Goal: Entertainment & Leisure: Consume media (video, audio)

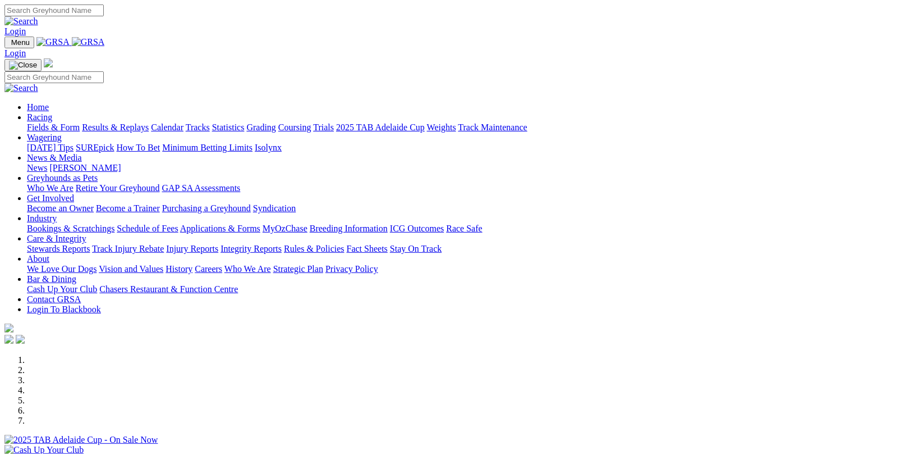
click at [139, 122] on link "Results & Replays" at bounding box center [115, 127] width 67 height 10
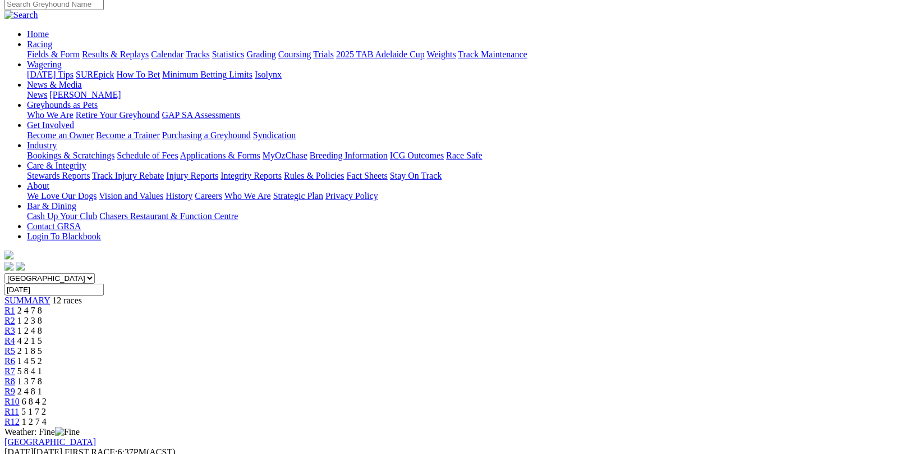
scroll to position [168, 0]
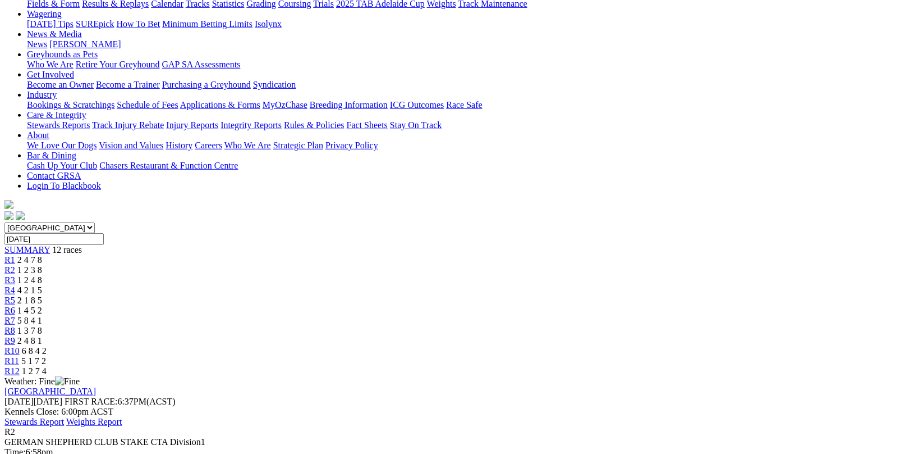
scroll to position [56, 0]
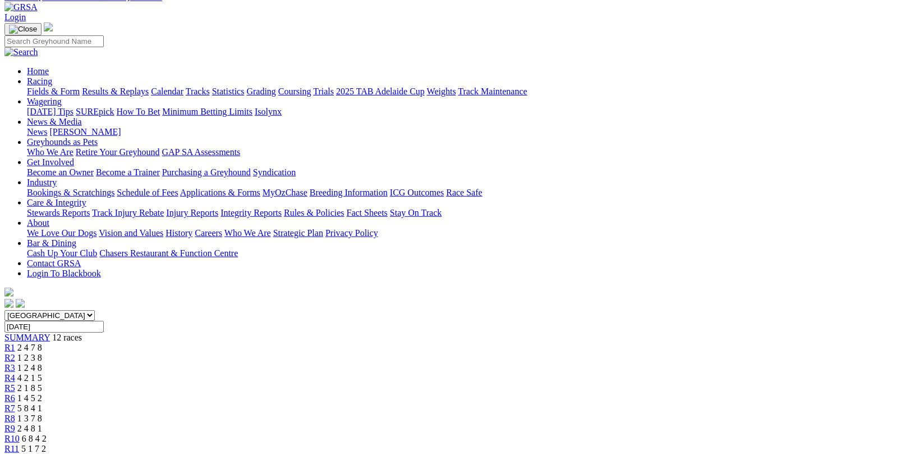
click at [47, 433] on span "6 8 4 2" at bounding box center [34, 438] width 25 height 10
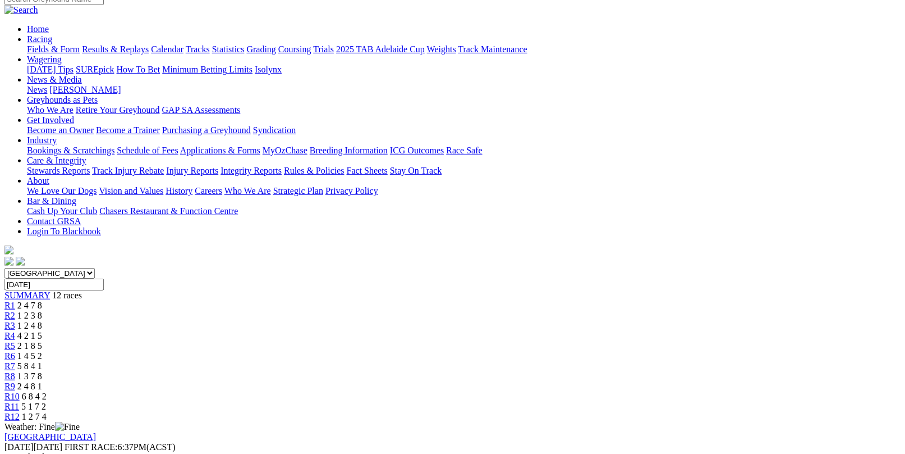
scroll to position [112, 0]
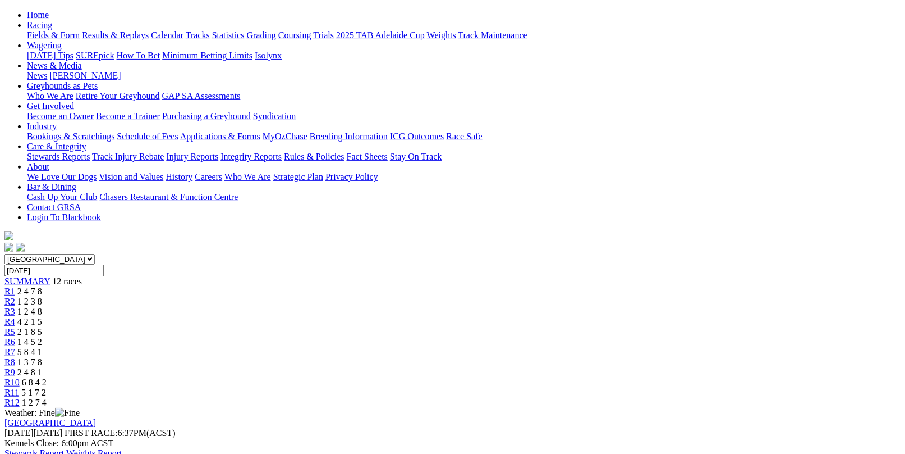
click at [15, 296] on span "R2" at bounding box center [9, 301] width 11 height 10
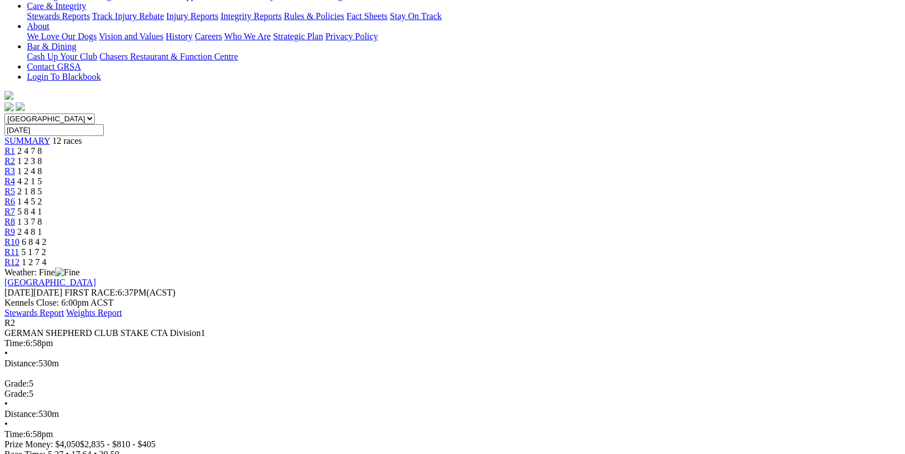
scroll to position [225, 0]
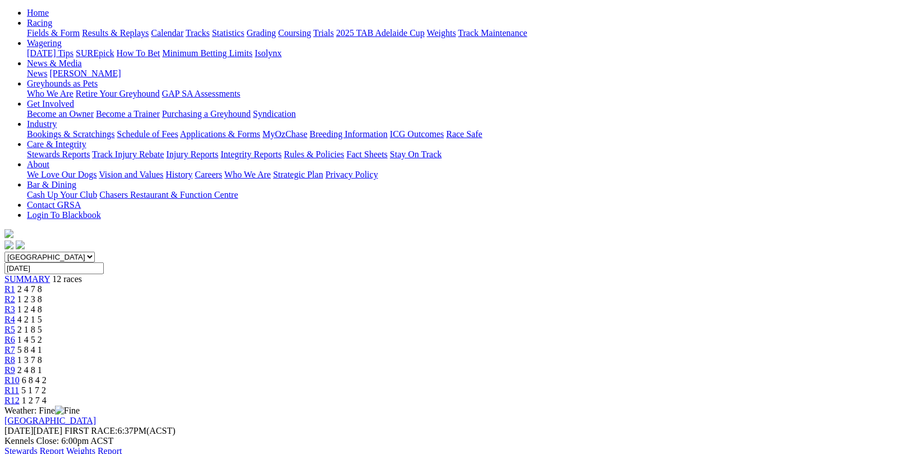
scroll to position [112, 0]
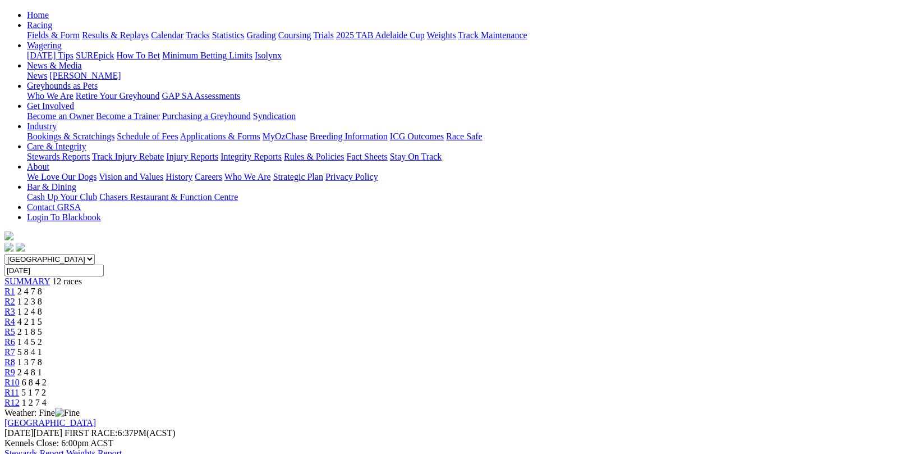
click at [42, 306] on span "1 2 4 8" at bounding box center [29, 311] width 25 height 10
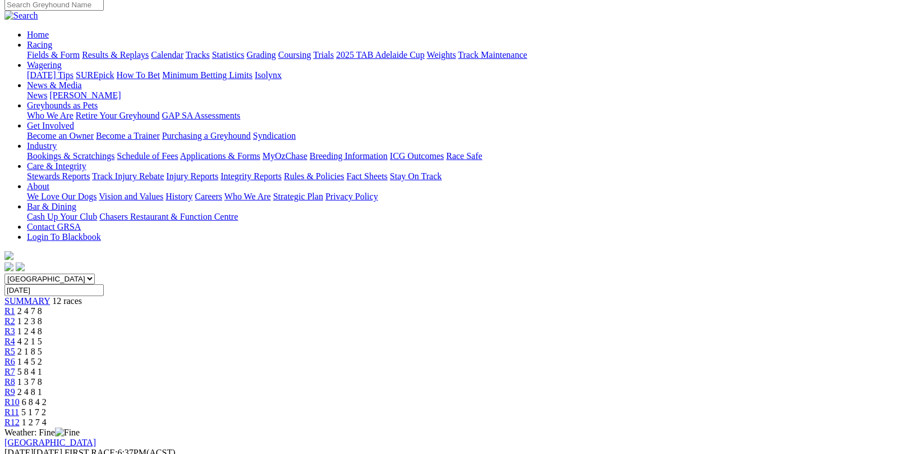
scroll to position [56, 0]
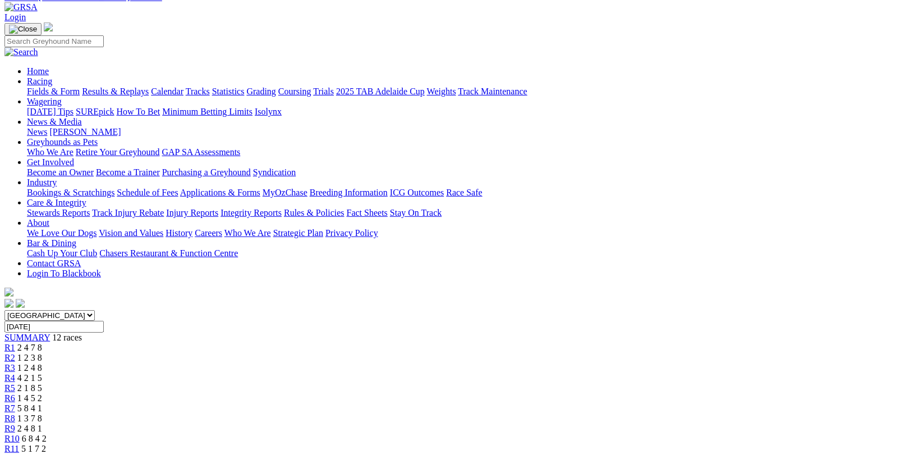
click at [15, 352] on span "R2" at bounding box center [9, 357] width 11 height 10
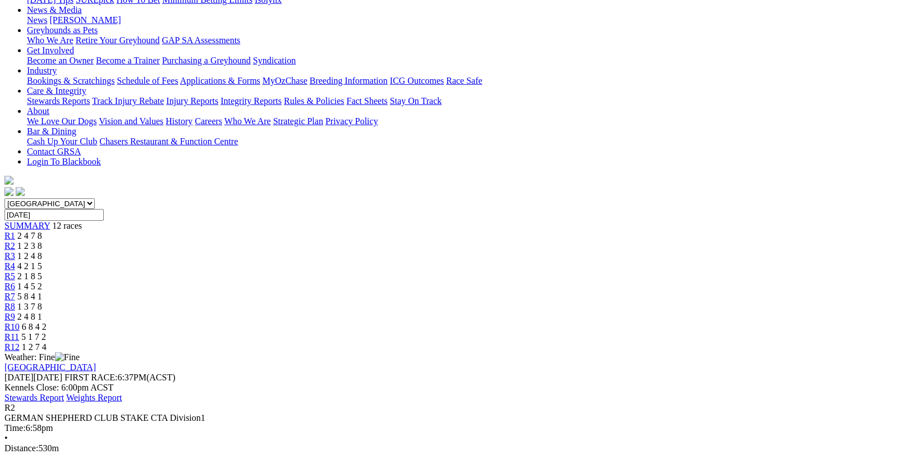
scroll to position [168, 0]
click at [15, 250] on span "R3" at bounding box center [9, 255] width 11 height 10
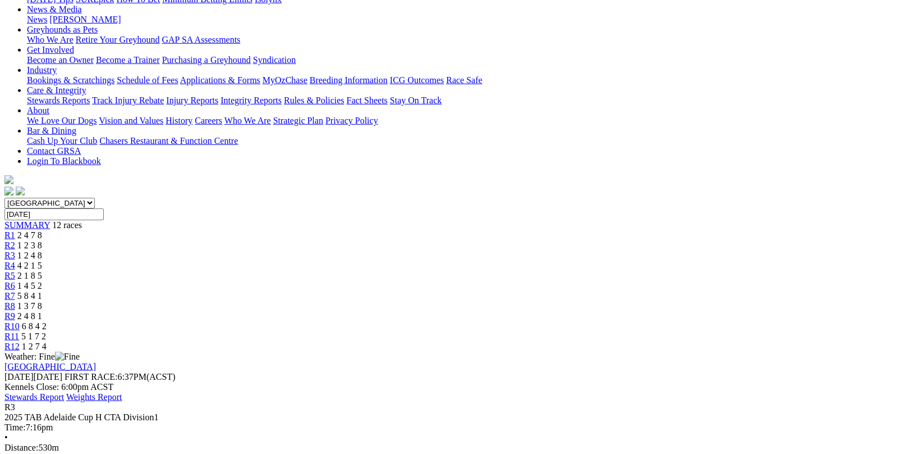
scroll to position [225, 0]
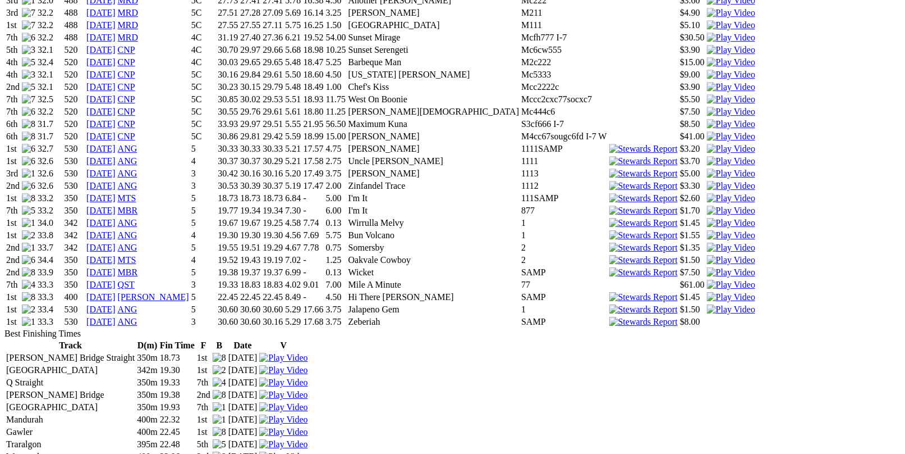
scroll to position [1291, 0]
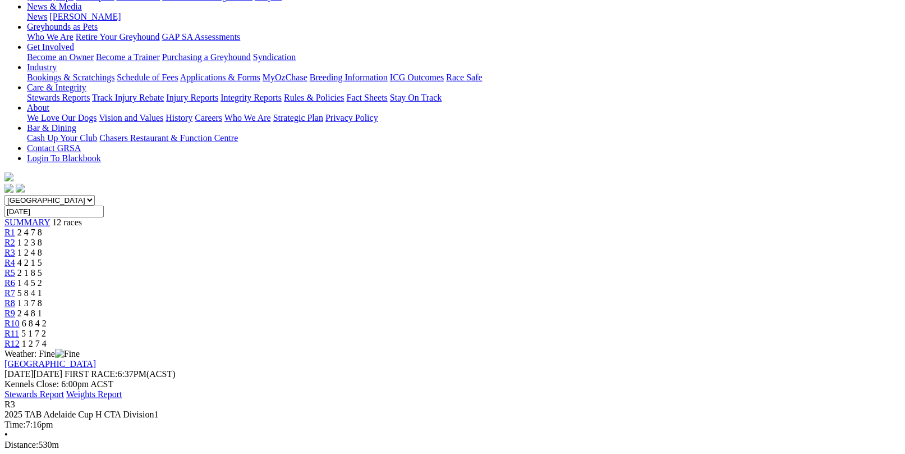
scroll to position [168, 0]
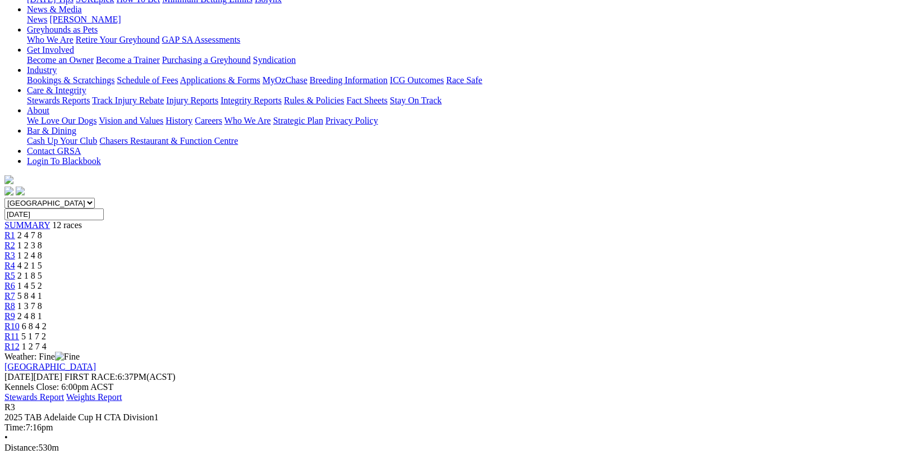
click at [15, 260] on span "R4" at bounding box center [9, 265] width 11 height 10
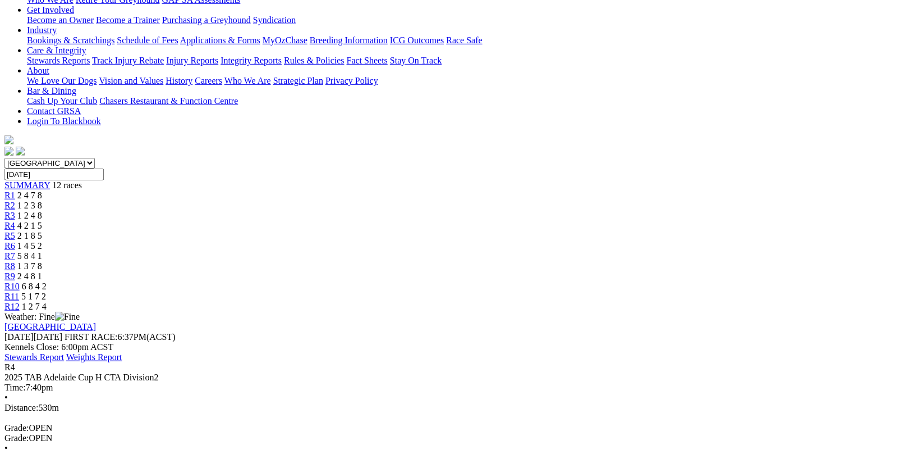
scroll to position [281, 0]
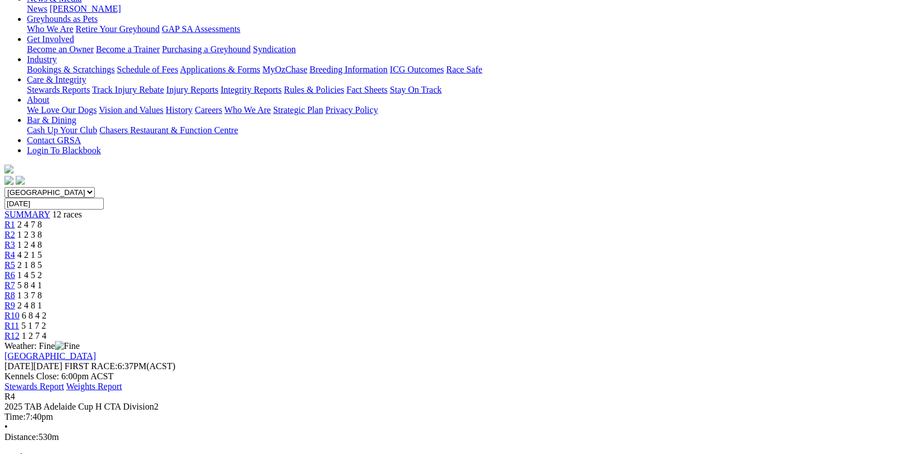
scroll to position [168, 0]
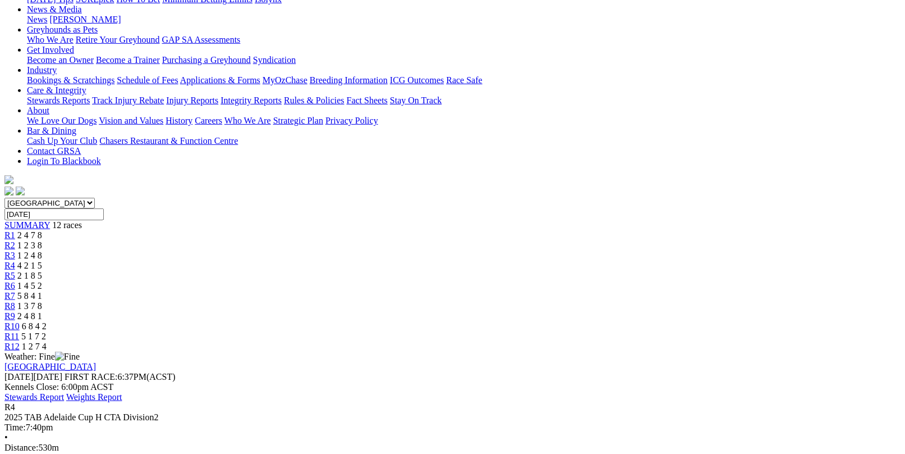
click at [15, 271] on link "R5" at bounding box center [9, 276] width 11 height 10
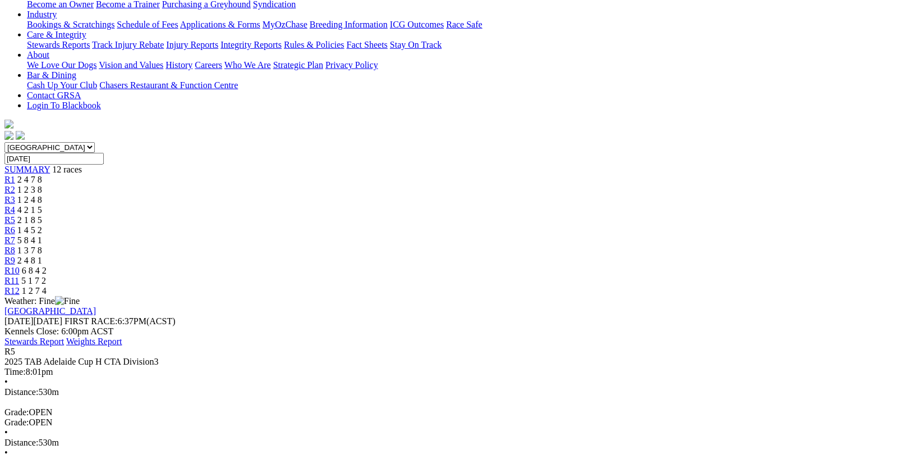
scroll to position [225, 0]
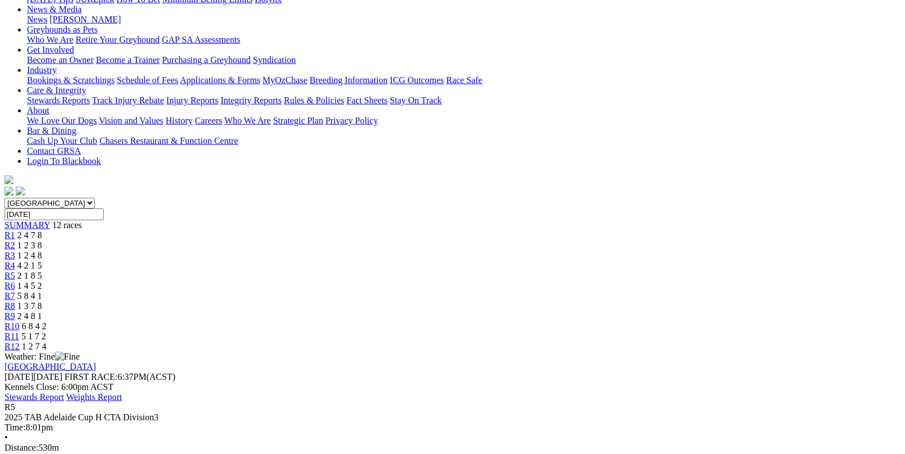
scroll to position [112, 0]
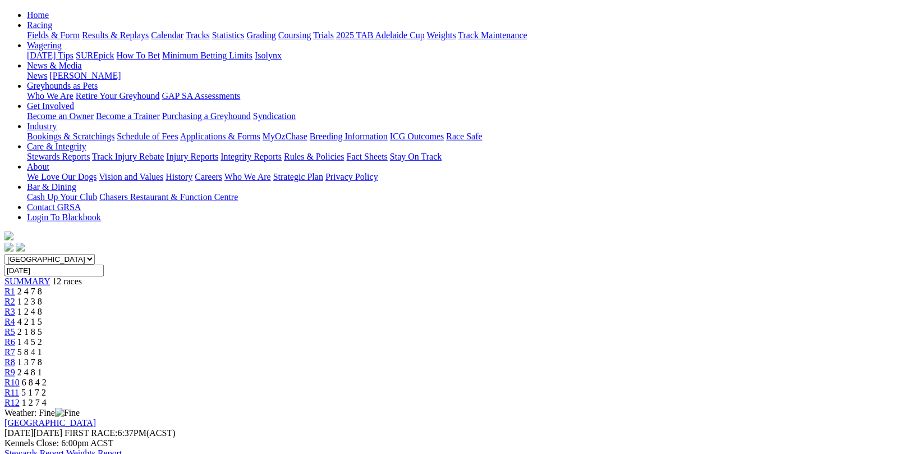
click at [42, 337] on span "1 4 5 2" at bounding box center [29, 342] width 25 height 10
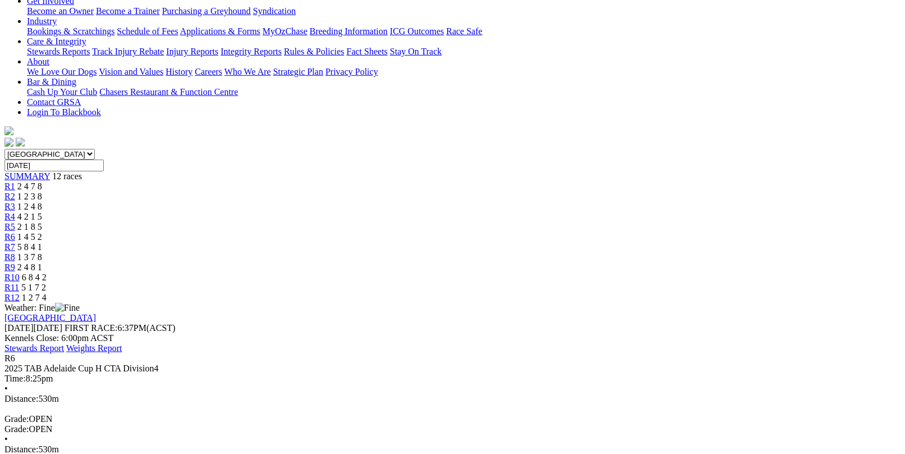
scroll to position [281, 0]
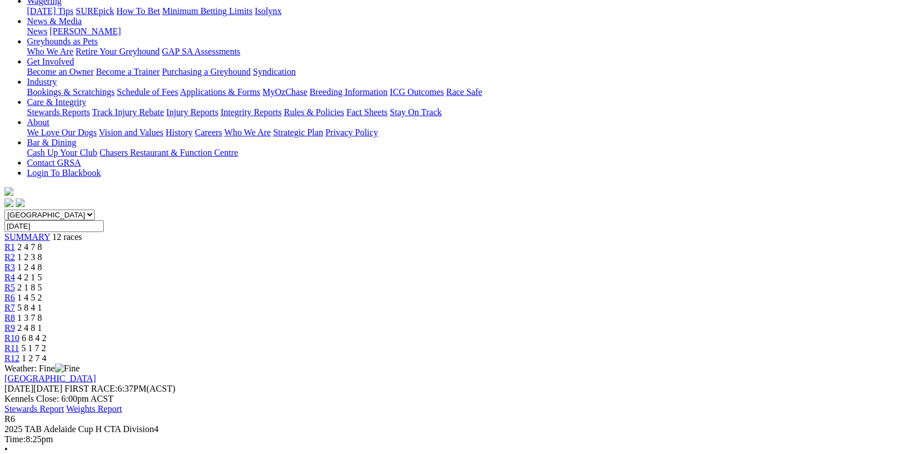
scroll to position [112, 0]
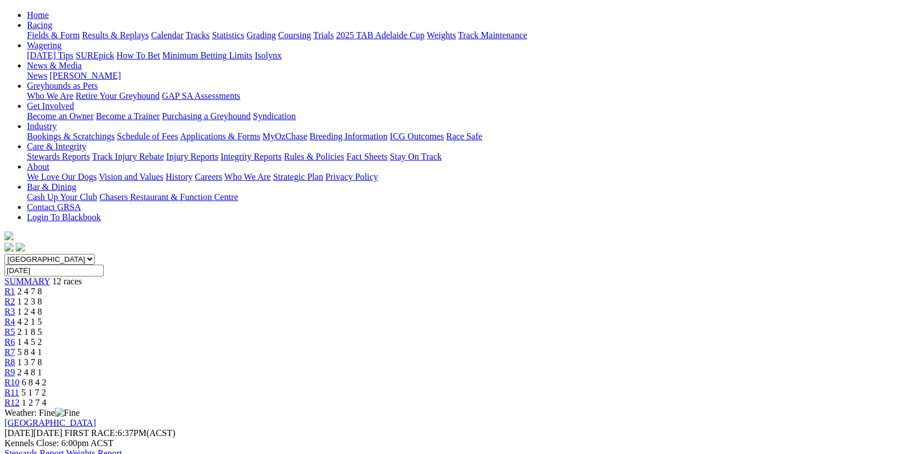
click at [42, 347] on span "5 8 4 1" at bounding box center [29, 352] width 25 height 10
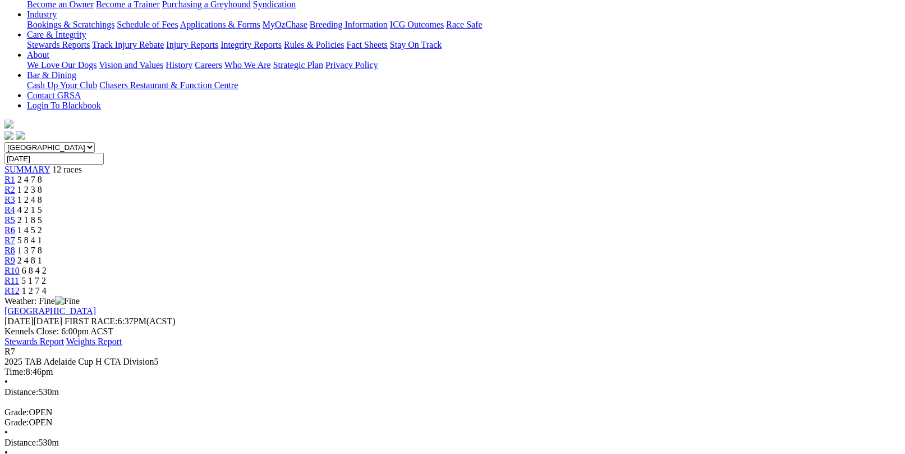
scroll to position [225, 0]
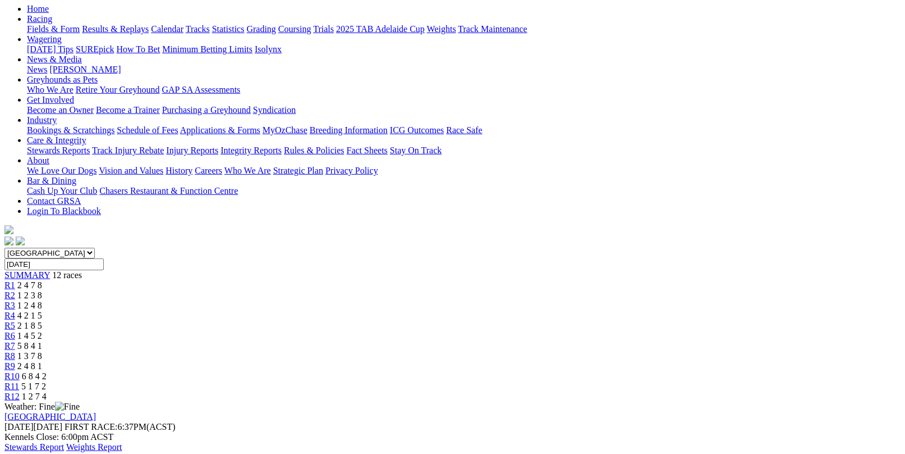
scroll to position [112, 0]
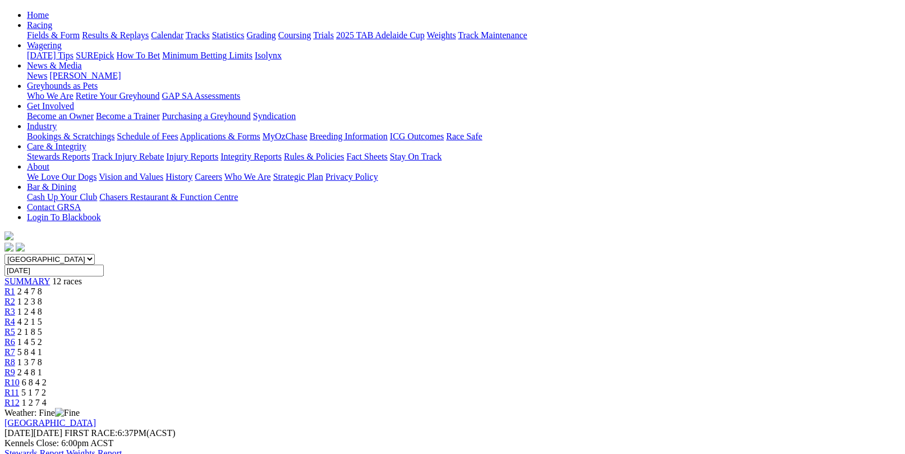
click at [15, 357] on link "R8" at bounding box center [9, 362] width 11 height 10
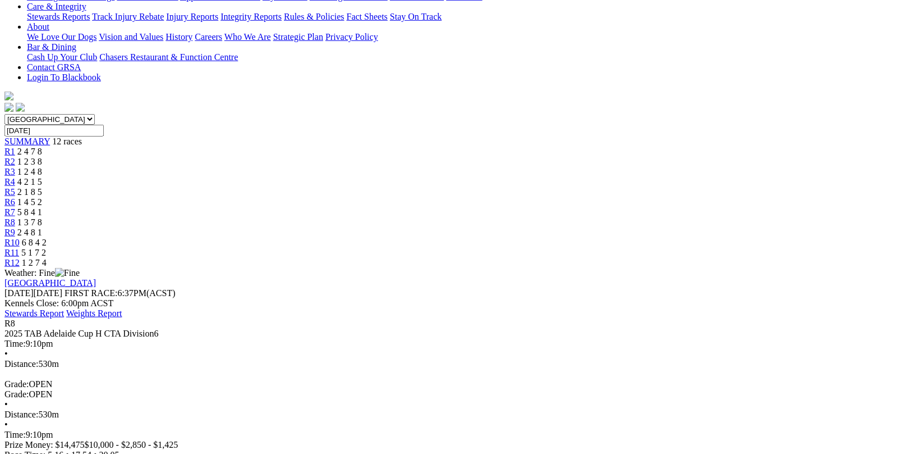
scroll to position [225, 0]
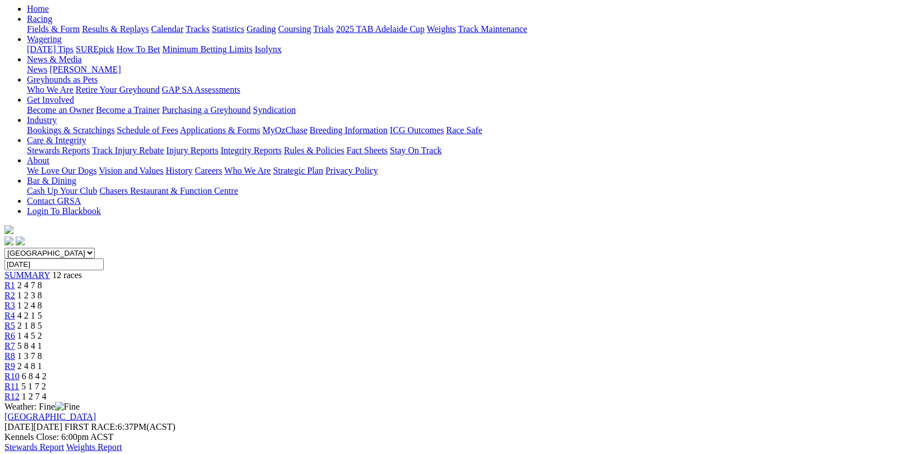
scroll to position [112, 0]
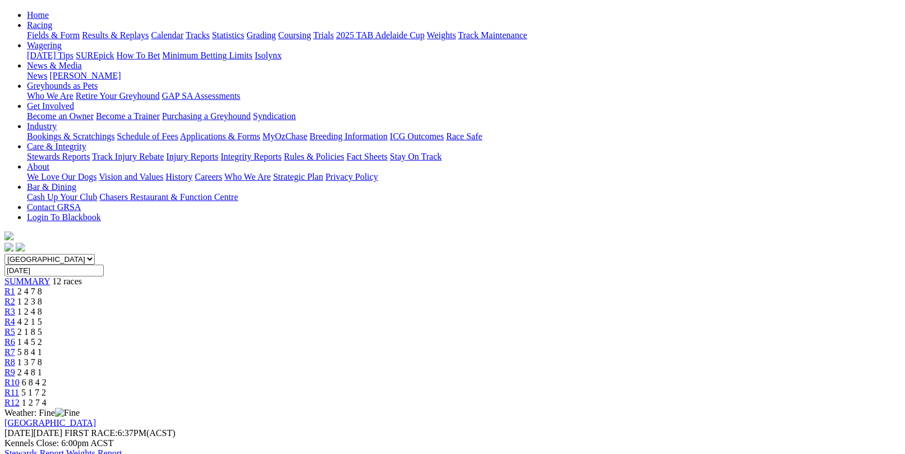
click at [15, 367] on span "R9" at bounding box center [9, 372] width 11 height 10
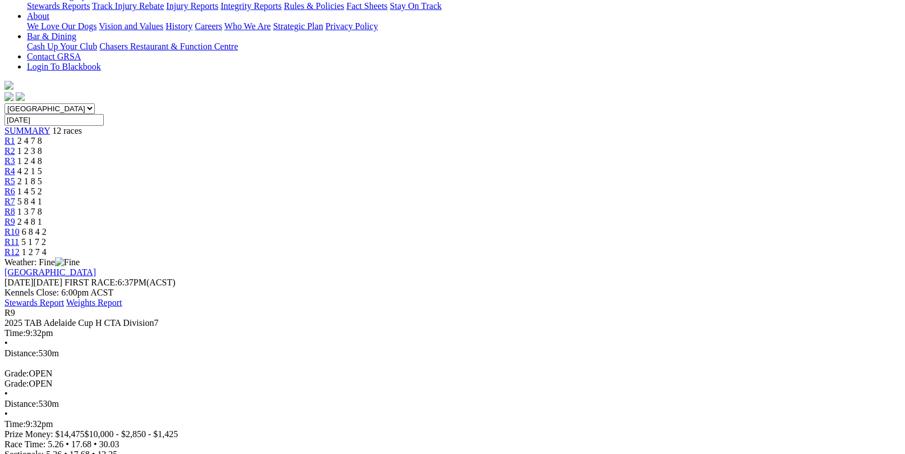
scroll to position [281, 0]
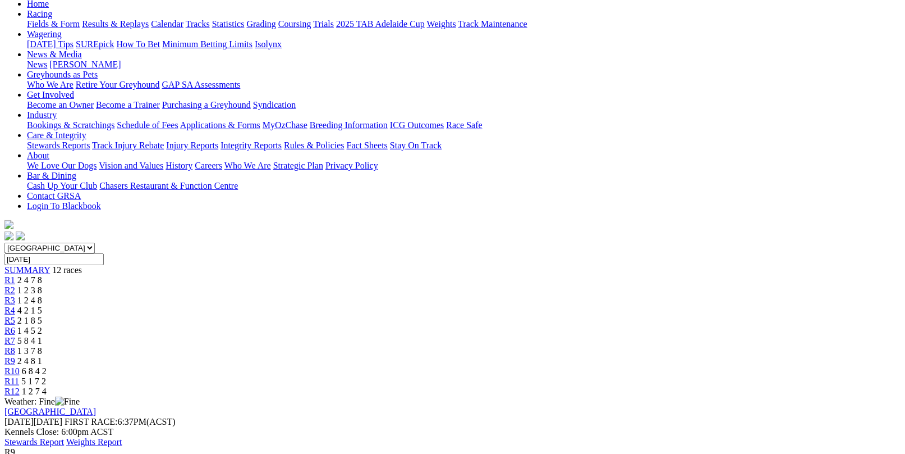
scroll to position [112, 0]
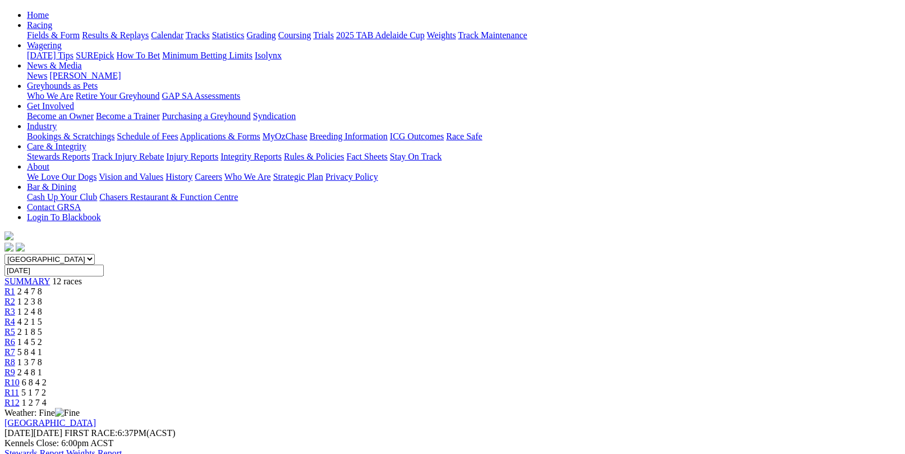
click at [674, 377] on div "R10 6 8 4 2" at bounding box center [452, 382] width 896 height 10
